Goal: Find specific page/section: Find specific page/section

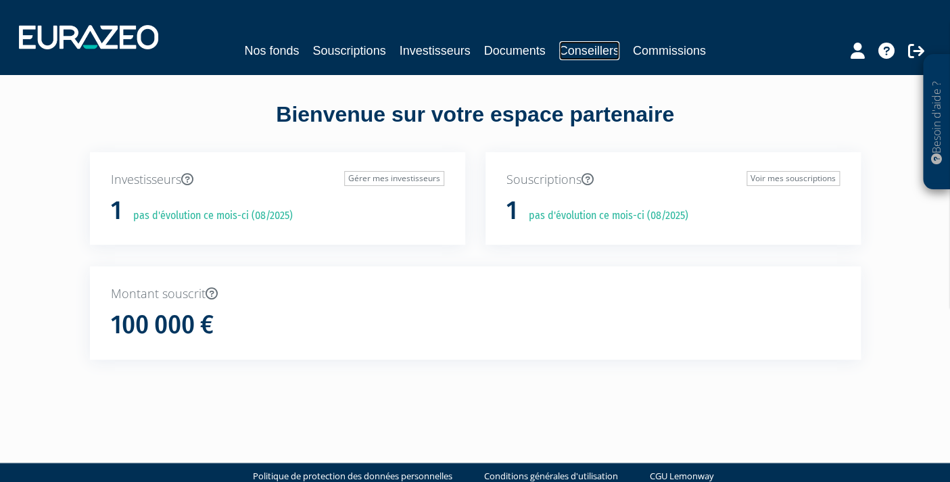
click at [600, 51] on link "Conseillers" at bounding box center [589, 50] width 60 height 19
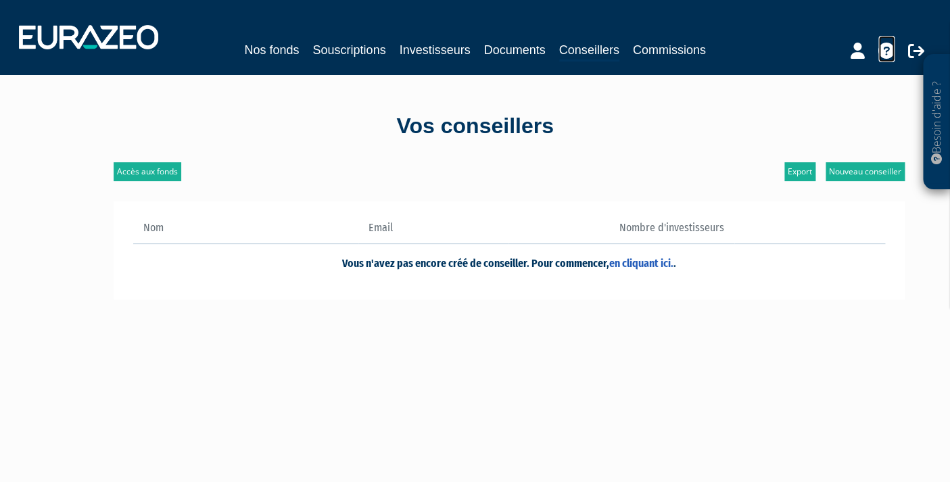
click at [881, 51] on icon at bounding box center [886, 51] width 16 height 16
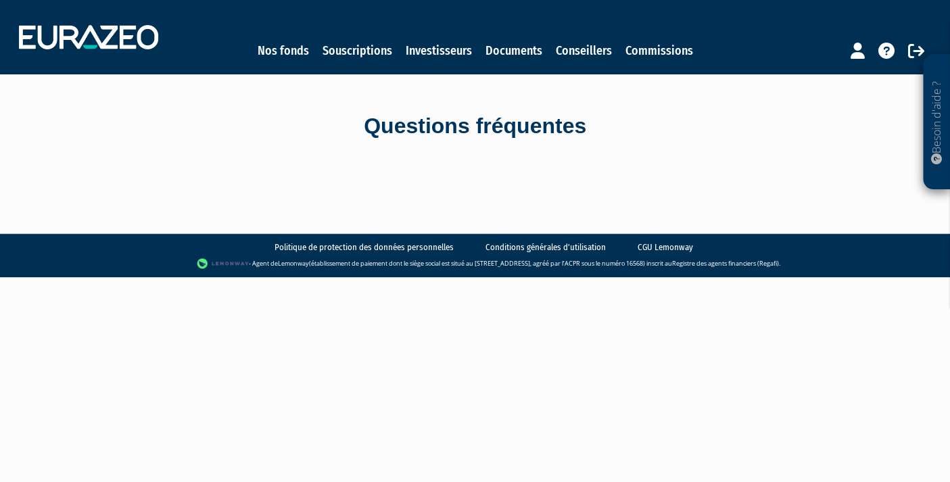
click at [132, 50] on div "Nos fonds Souscriptions Investisseurs Documents Conseillers Commissions" at bounding box center [475, 37] width 932 height 50
click at [119, 40] on img at bounding box center [88, 37] width 139 height 24
